Goal: Task Accomplishment & Management: Manage account settings

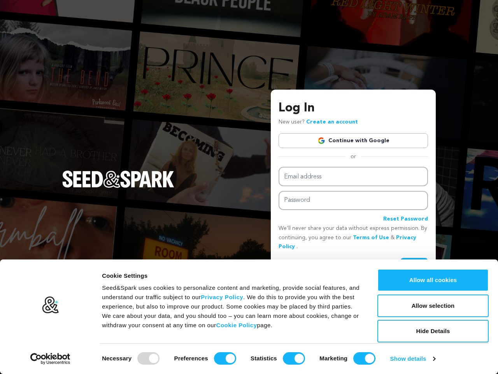
click at [148, 358] on div at bounding box center [148, 358] width 22 height 12
click at [225, 358] on input "Preferences" at bounding box center [225, 358] width 22 height 12
checkbox input "false"
click at [294, 358] on input "Statistics" at bounding box center [294, 358] width 22 height 12
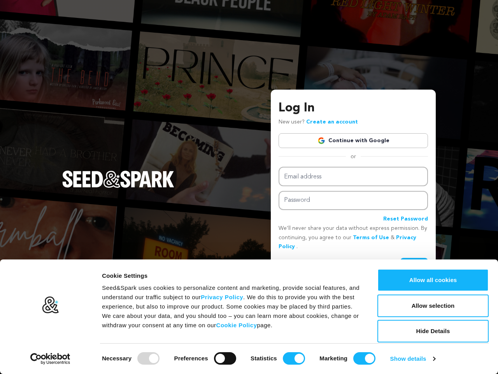
checkbox input "false"
click at [364, 358] on input "Marketing" at bounding box center [365, 358] width 22 height 12
checkbox input "false"
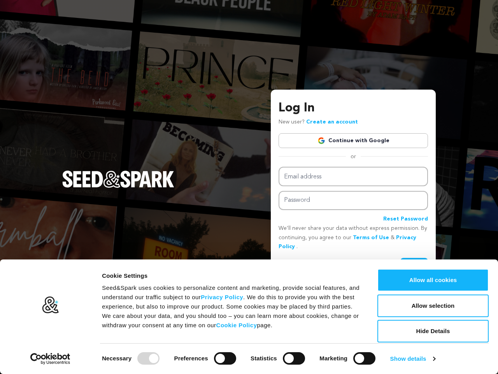
click at [414, 359] on link "Show details" at bounding box center [413, 359] width 45 height 12
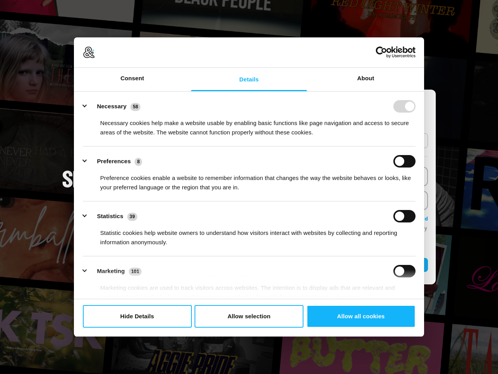
click at [423, 278] on ul "Necessary 58 Necessary cookies help make a website usable by enabling basic fun…" at bounding box center [249, 229] width 346 height 272
click at [423, 301] on ul "Necessary 58 Necessary cookies help make a website usable by enabling basic fun…" at bounding box center [249, 229] width 346 height 272
click at [433, 324] on html "Consent Details [#IABV2SETTINGS#] About Cookie Settings Seed&Spark uses cookies…" at bounding box center [249, 187] width 498 height 374
click at [401, 258] on button "Login" at bounding box center [415, 265] width 28 height 14
